Goal: Information Seeking & Learning: Find specific fact

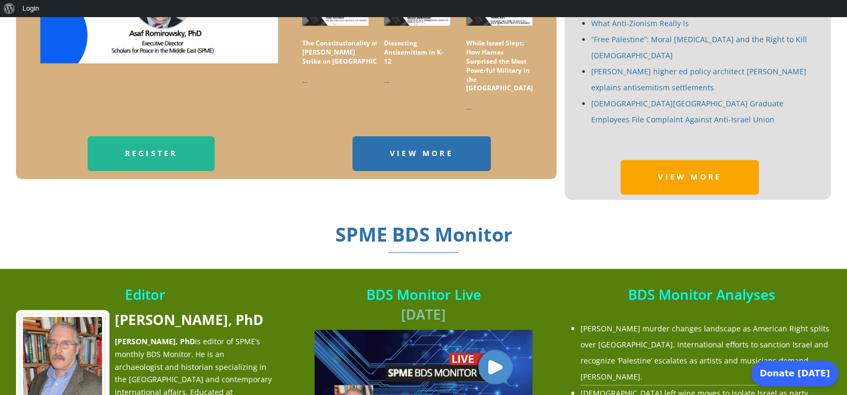
scroll to position [533, 0]
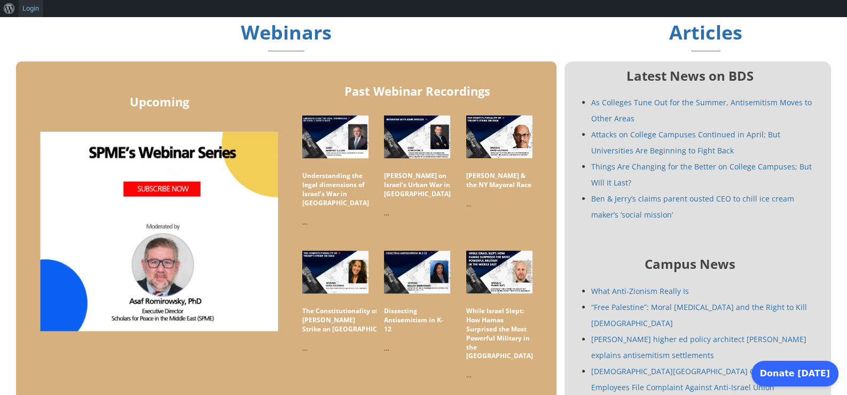
click at [26, 12] on link "Login" at bounding box center [31, 8] width 25 height 17
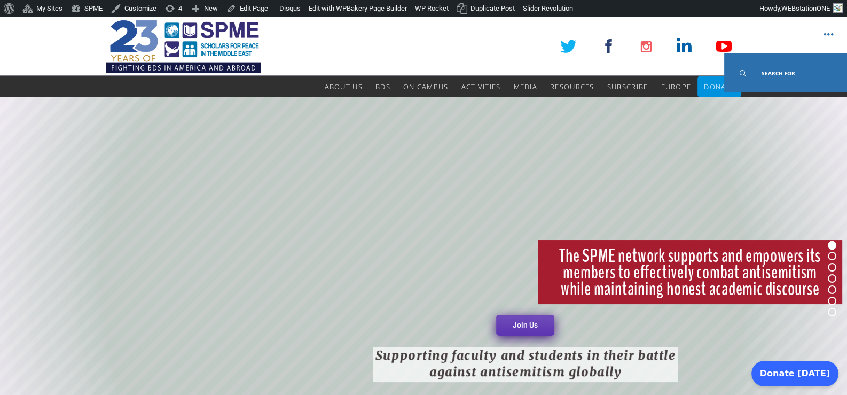
click at [779, 73] on span "Search For" at bounding box center [778, 72] width 34 height 7
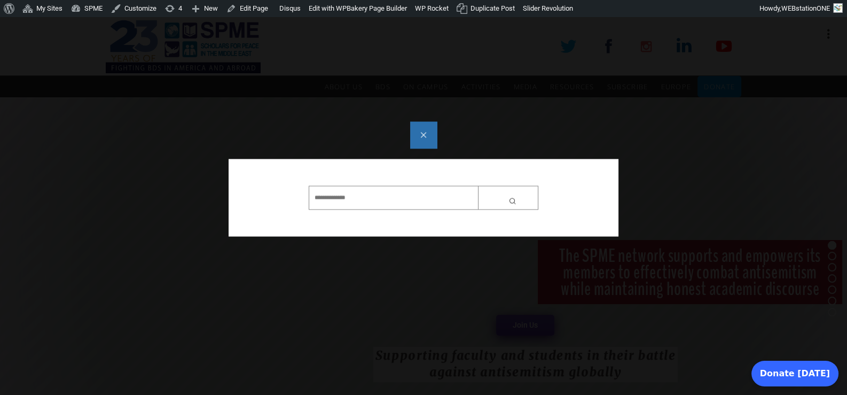
click at [690, 48] on div at bounding box center [423, 197] width 847 height 395
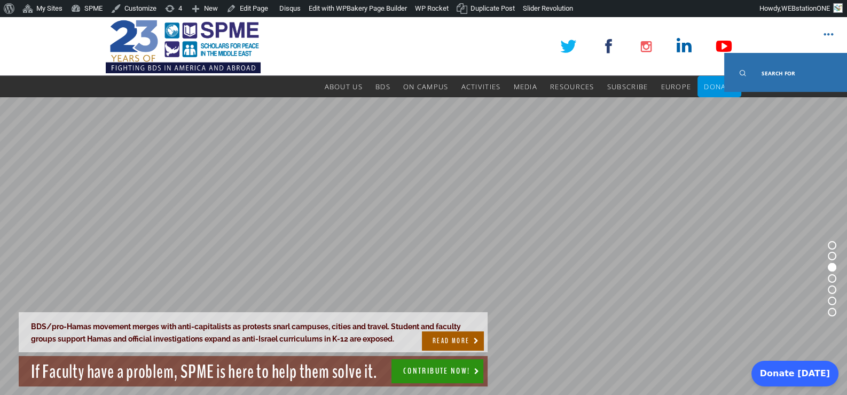
click at [764, 71] on span "Search For" at bounding box center [778, 72] width 34 height 7
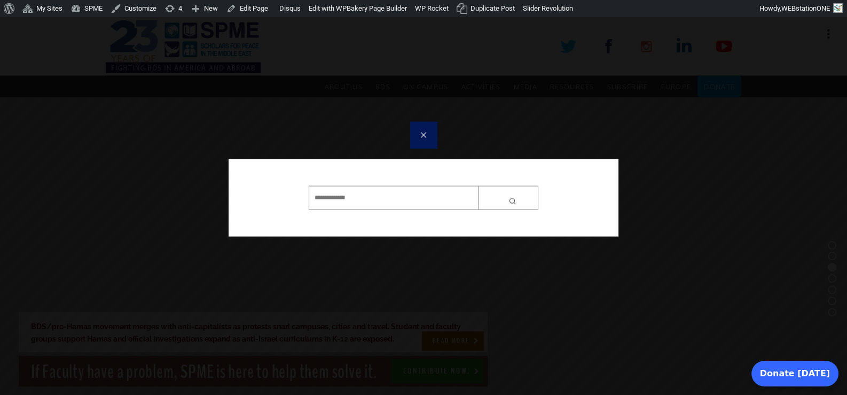
click at [422, 130] on link at bounding box center [423, 134] width 27 height 27
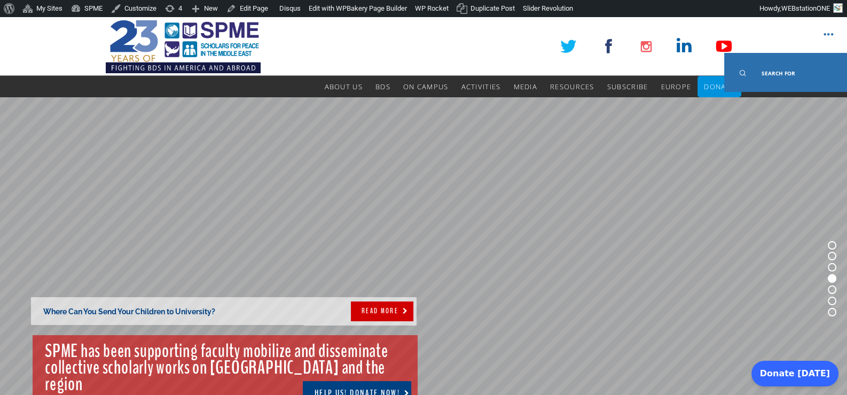
click at [796, 74] on link "Search For" at bounding box center [785, 72] width 123 height 39
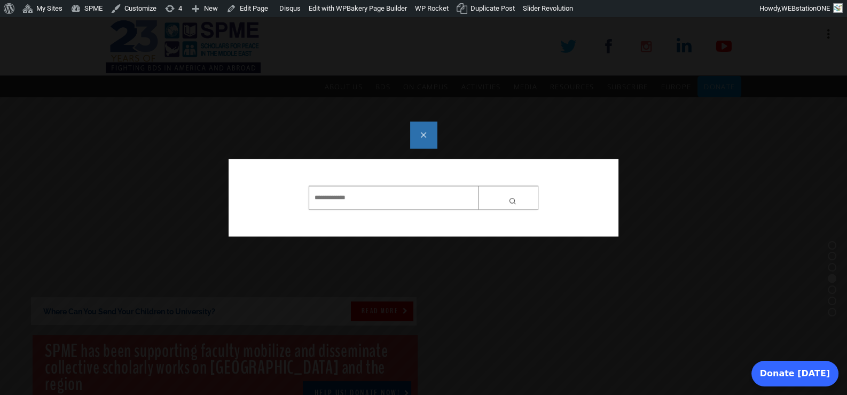
click at [416, 200] on input "text" at bounding box center [424, 197] width 230 height 24
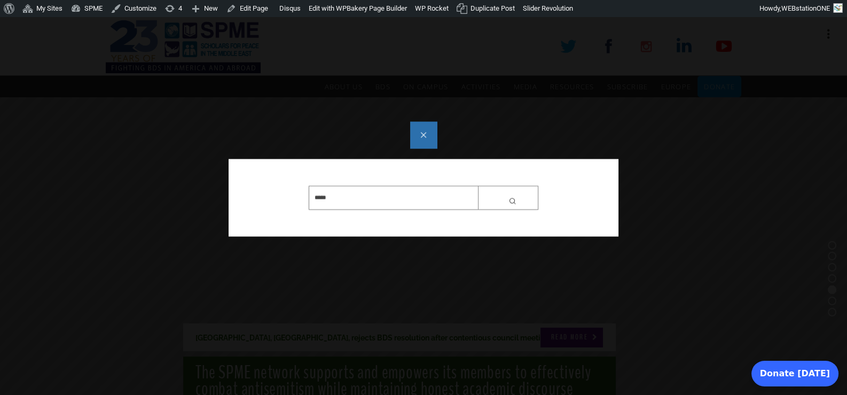
type input "*****"
click at [478, 185] on button "submit" at bounding box center [508, 197] width 60 height 24
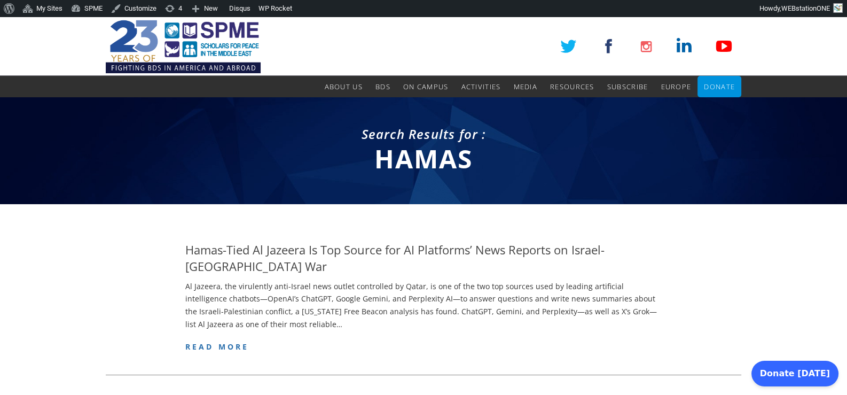
click at [760, 85] on header "SPME About Us About Us Mission Board & Staff Chapters Council of Scholars SPME …" at bounding box center [423, 57] width 847 height 80
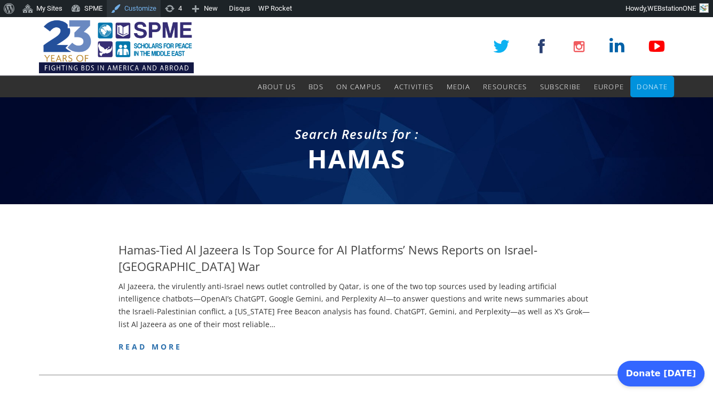
click at [146, 9] on link "Customize" at bounding box center [134, 8] width 54 height 17
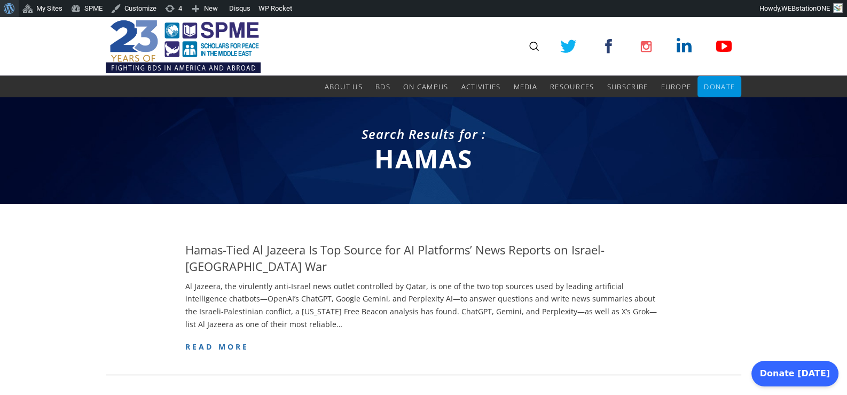
click at [12, 8] on span "Toolbar" at bounding box center [8, 7] width 8 height 15
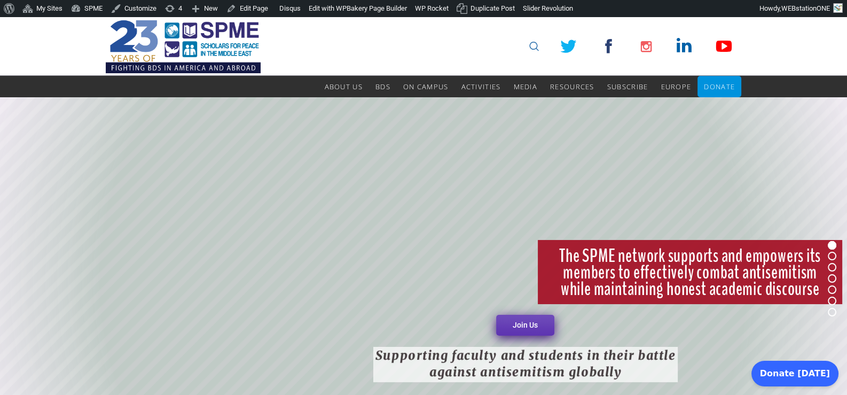
click at [533, 46] on link at bounding box center [533, 46] width 13 height 13
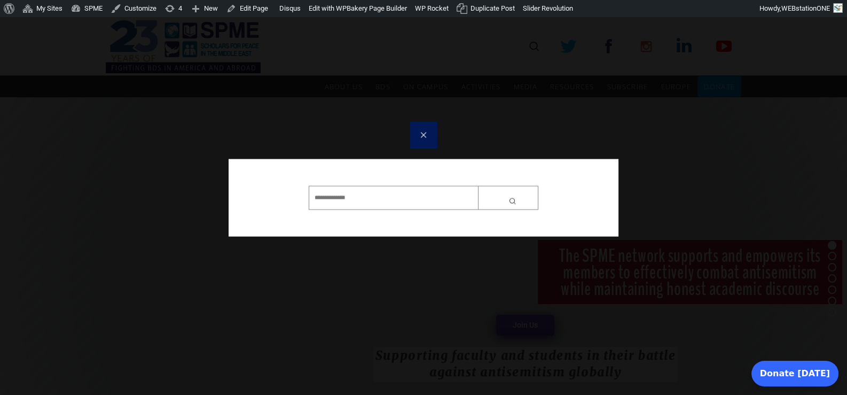
click at [427, 135] on link at bounding box center [423, 134] width 27 height 27
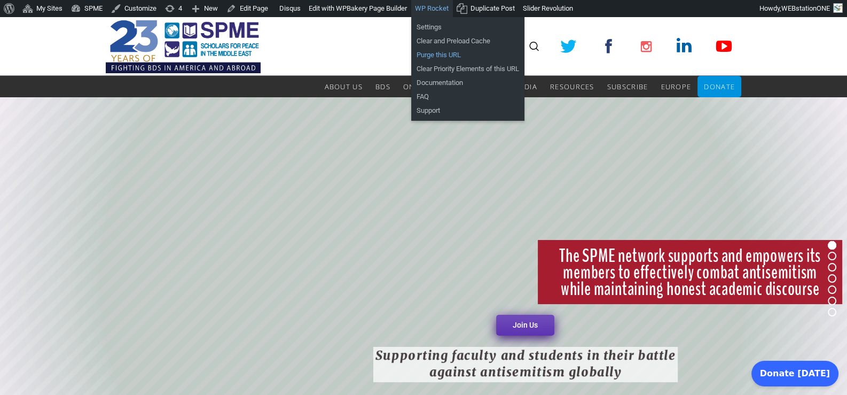
click at [437, 56] on link "Purge this URL" at bounding box center [467, 55] width 113 height 14
click at [439, 53] on link "Purge this URL" at bounding box center [467, 55] width 113 height 14
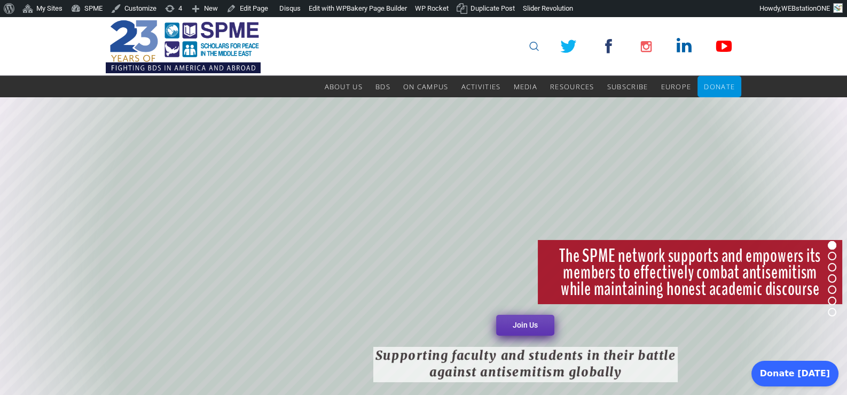
click at [532, 45] on link at bounding box center [533, 46] width 13 height 13
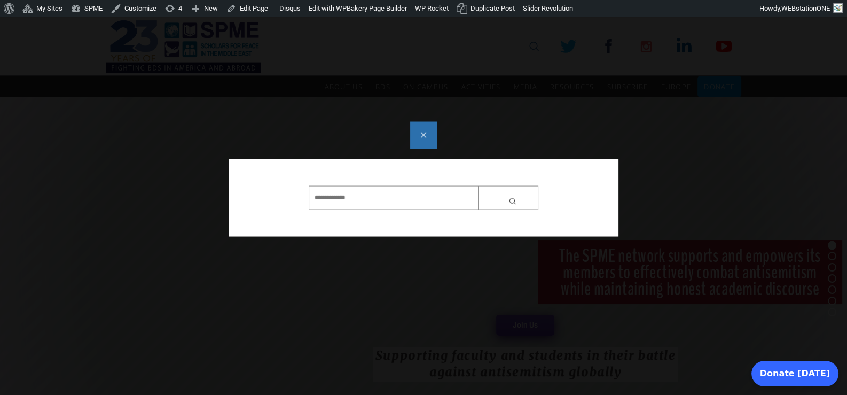
click at [532, 45] on div at bounding box center [423, 197] width 847 height 395
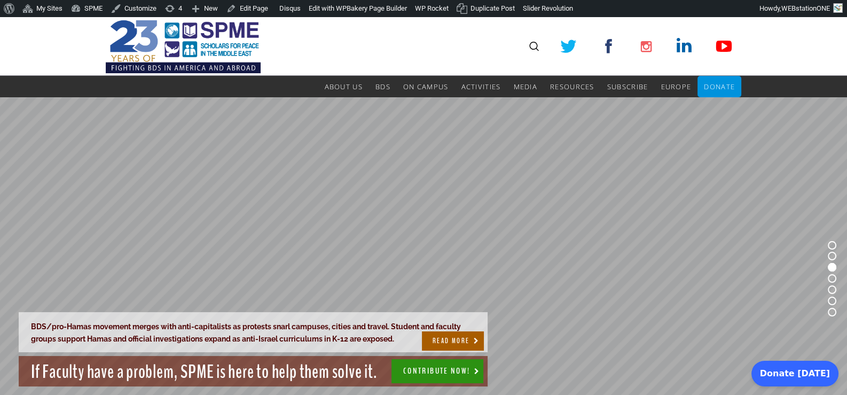
click at [270, 54] on div "SPME About Us About Us Mission Board & Staff Chapters Council of Scholars SPME …" at bounding box center [423, 57] width 635 height 80
